Goal: Consume media (video, audio): Consume media (video, audio)

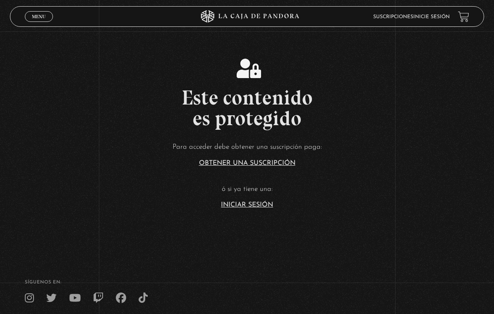
click at [253, 208] on link "Iniciar Sesión" at bounding box center [247, 205] width 52 height 7
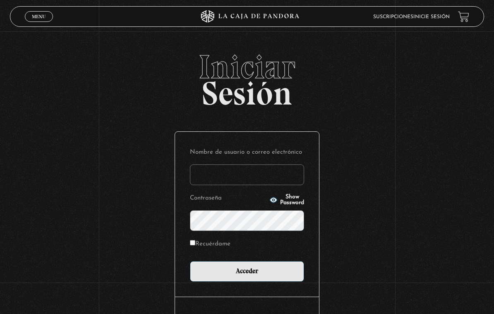
type input "day22_@hotmail.com"
click at [247, 273] on input "Acceder" at bounding box center [247, 271] width 114 height 21
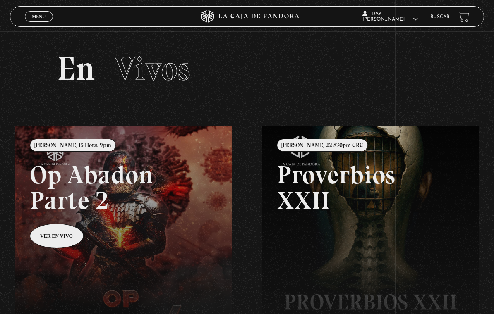
click at [38, 19] on span "Menu" at bounding box center [39, 16] width 14 height 5
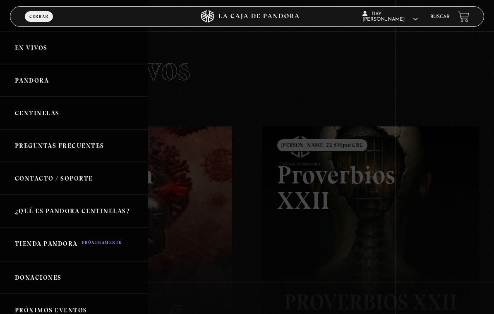
click at [97, 87] on link "Pandora" at bounding box center [74, 80] width 148 height 33
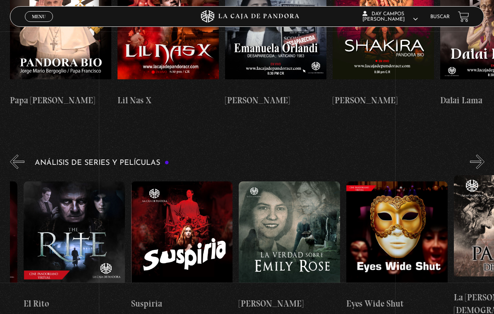
scroll to position [0, 953]
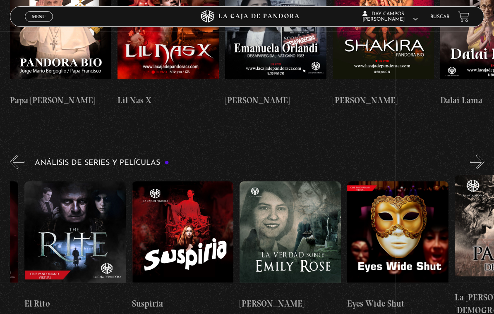
click at [201, 181] on figure at bounding box center [182, 237] width 101 height 112
